Goal: Task Accomplishment & Management: Manage account settings

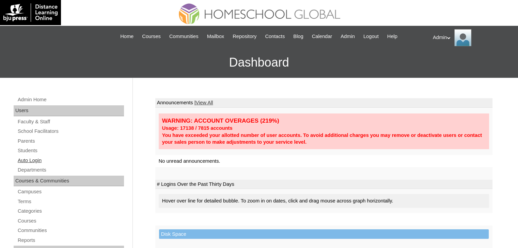
click at [34, 163] on link "Auto Login" at bounding box center [70, 161] width 107 height 9
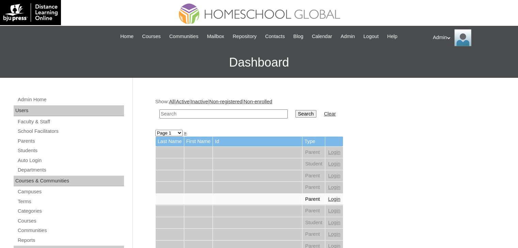
click at [210, 111] on input "text" at bounding box center [223, 114] width 128 height 9
type input "[PERSON_NAME].[PERSON_NAME]"
click at [295, 112] on input "Search" at bounding box center [305, 113] width 21 height 7
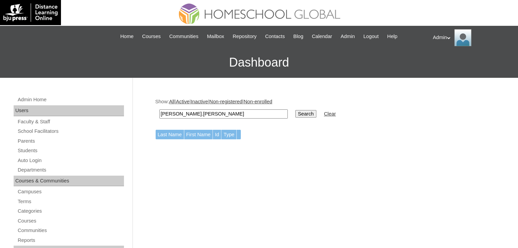
click at [176, 113] on input "maria.villanueva" at bounding box center [223, 114] width 128 height 9
type input "[PERSON_NAME]"
click at [295, 115] on input "Search" at bounding box center [305, 113] width 21 height 7
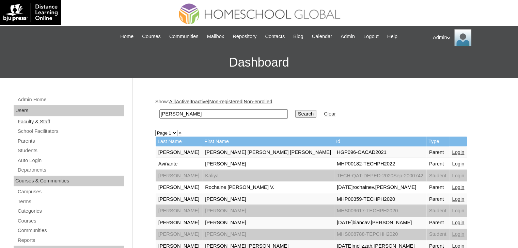
drag, startPoint x: 201, startPoint y: 116, endPoint x: 118, endPoint y: 121, distance: 83.5
type input "Maria Cecilia"
click at [295, 111] on input "Search" at bounding box center [305, 113] width 21 height 7
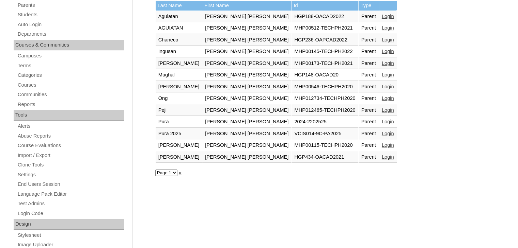
scroll to position [135, 0]
click at [180, 171] on link "»" at bounding box center [180, 173] width 3 height 5
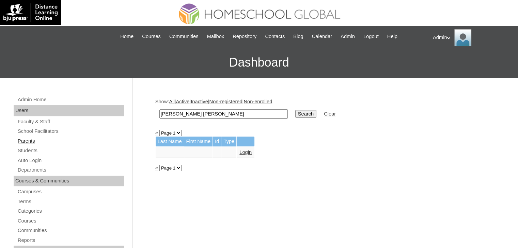
click at [29, 143] on link "Parents" at bounding box center [70, 141] width 107 height 9
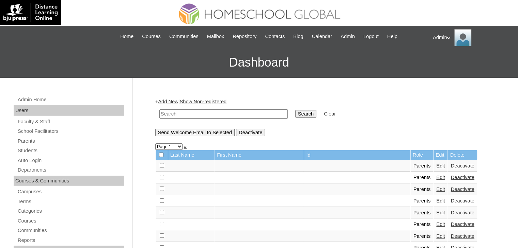
click at [184, 113] on input "text" at bounding box center [223, 114] width 128 height 9
type input "[PERSON_NAME] [PERSON_NAME]"
click at [295, 110] on input "Search" at bounding box center [305, 113] width 21 height 7
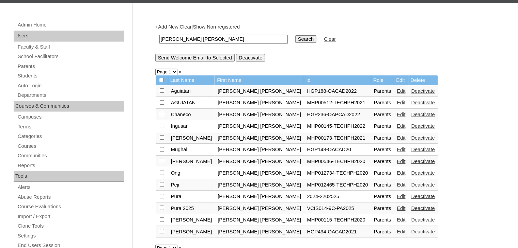
scroll to position [75, 0]
click at [34, 66] on link "Parents" at bounding box center [70, 66] width 107 height 9
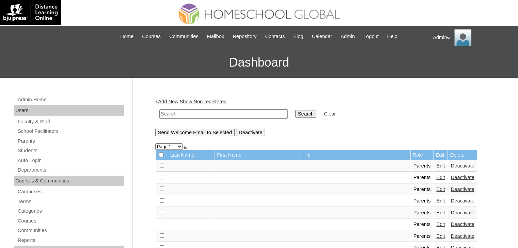
click at [196, 113] on input "text" at bounding box center [223, 114] width 128 height 9
type input "[PERSON_NAME]"
click at [295, 110] on input "Search" at bounding box center [305, 113] width 21 height 7
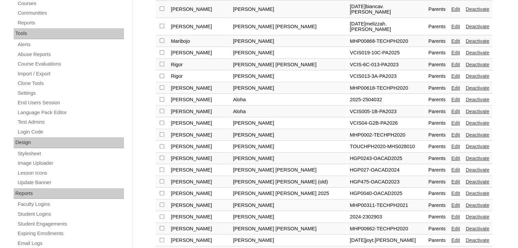
scroll to position [255, 0]
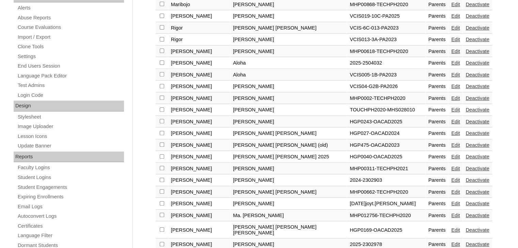
click at [451, 242] on link "Edit" at bounding box center [455, 244] width 9 height 5
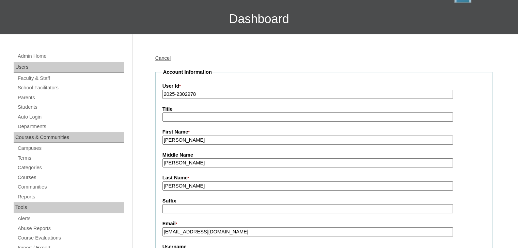
scroll to position [86, 0]
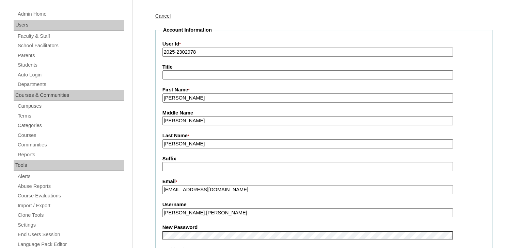
click at [268, 192] on input "mariacecelia.villanueva0815@gmail.com" at bounding box center [307, 189] width 290 height 9
click at [223, 212] on input "[PERSON_NAME].[PERSON_NAME]" at bounding box center [307, 213] width 290 height 9
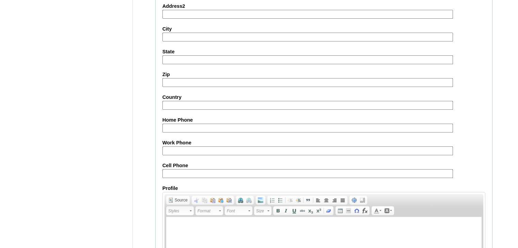
scroll to position [639, 0]
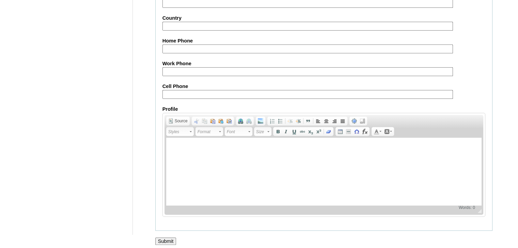
click at [167, 238] on input "Submit" at bounding box center [165, 241] width 21 height 7
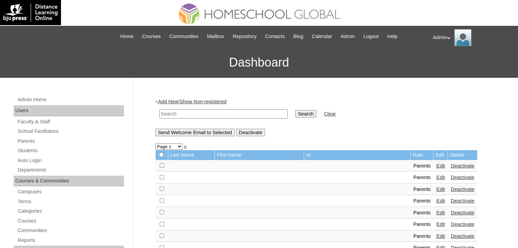
click at [213, 112] on input "text" at bounding box center [223, 114] width 128 height 9
type input "[PERSON_NAME] [PERSON_NAME]"
click at [295, 116] on input "Search" at bounding box center [305, 113] width 21 height 7
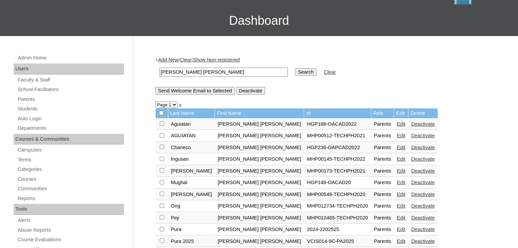
scroll to position [41, 0]
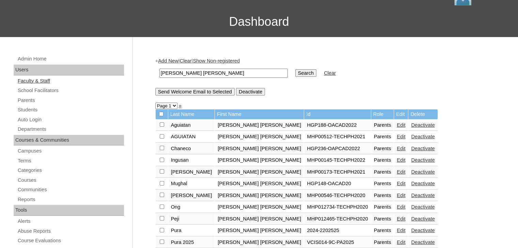
drag, startPoint x: 232, startPoint y: 70, endPoint x: 102, endPoint y: 79, distance: 130.0
type input "[PERSON_NAME]"
click at [295, 73] on input "Search" at bounding box center [305, 72] width 21 height 7
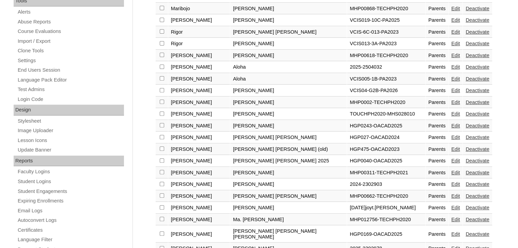
scroll to position [252, 0]
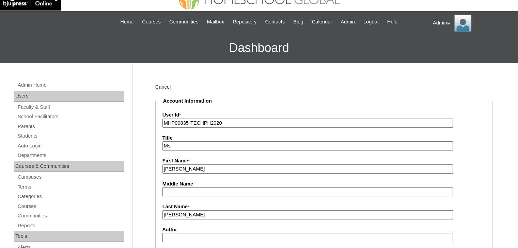
scroll to position [19, 0]
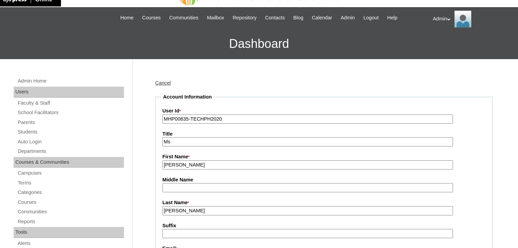
click at [167, 82] on link "Cancel" at bounding box center [163, 82] width 16 height 5
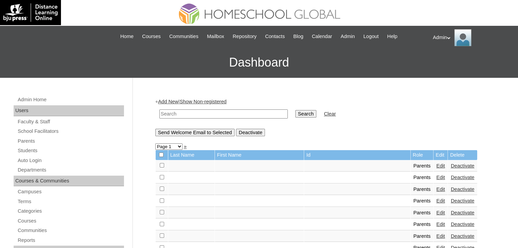
click at [216, 113] on input "text" at bounding box center [223, 114] width 128 height 9
type input "m"
type input "[PERSON_NAME]"
click at [295, 111] on input "Search" at bounding box center [305, 113] width 21 height 7
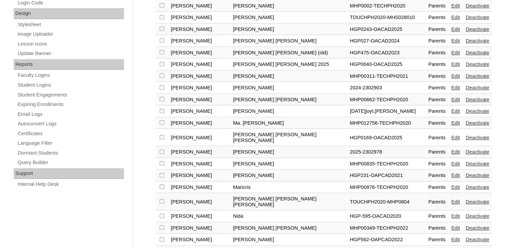
scroll to position [385, 0]
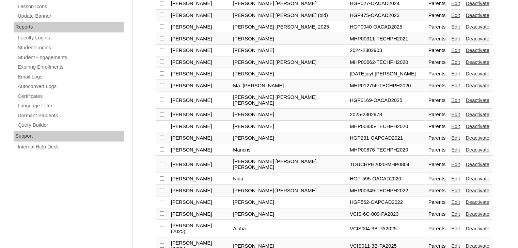
click at [451, 112] on link "Edit" at bounding box center [455, 114] width 9 height 5
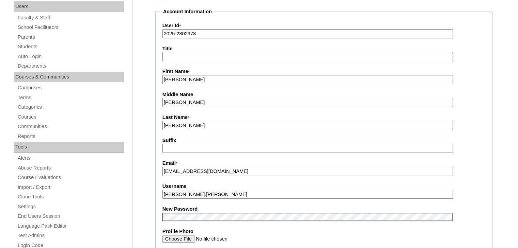
scroll to position [104, 0]
click at [210, 195] on input "[PERSON_NAME].[PERSON_NAME]" at bounding box center [307, 194] width 290 height 9
